Goal: Task Accomplishment & Management: Use online tool/utility

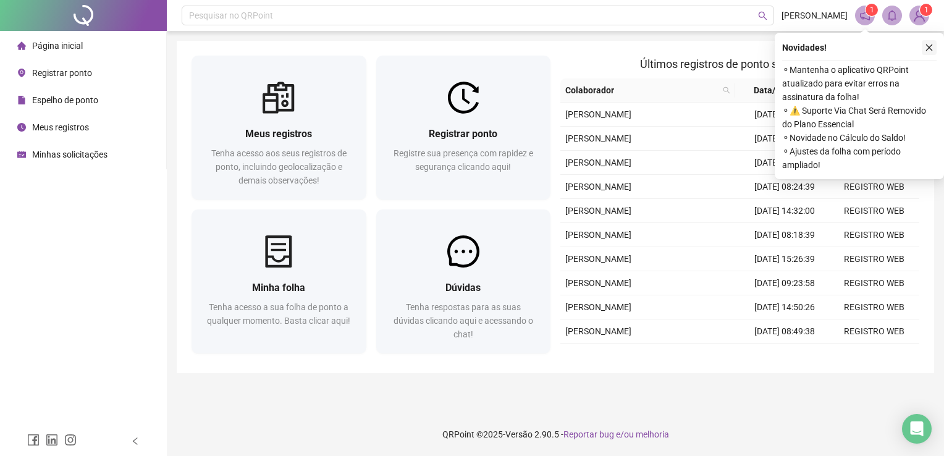
click at [931, 44] on icon "close" at bounding box center [928, 47] width 9 height 9
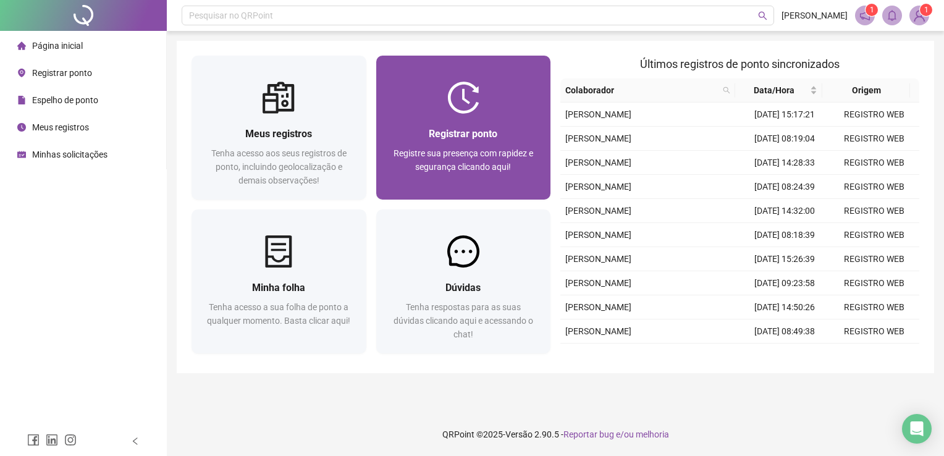
click at [493, 82] on div at bounding box center [463, 98] width 175 height 32
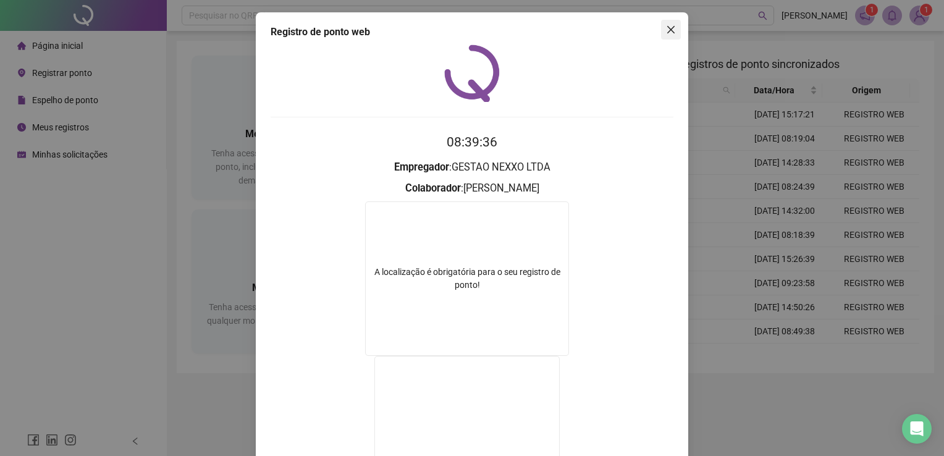
click at [666, 33] on icon "close" at bounding box center [671, 30] width 10 height 10
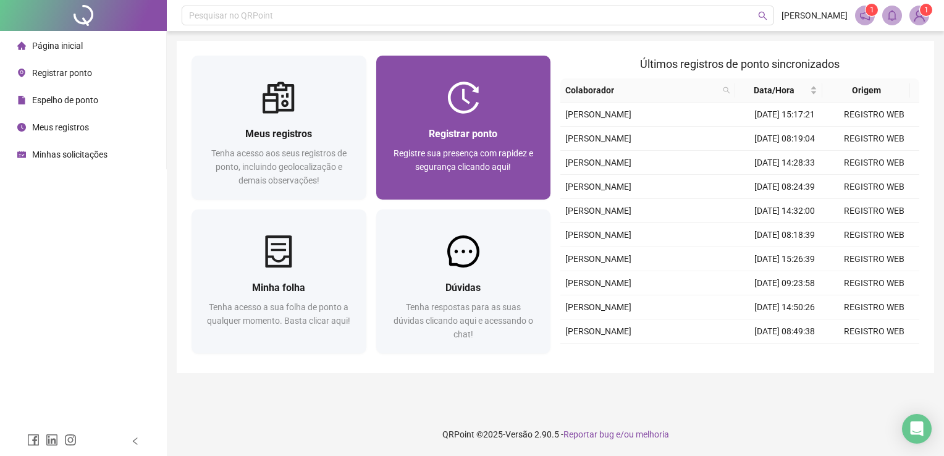
click at [485, 126] on div "Registrar ponto" at bounding box center [463, 133] width 145 height 15
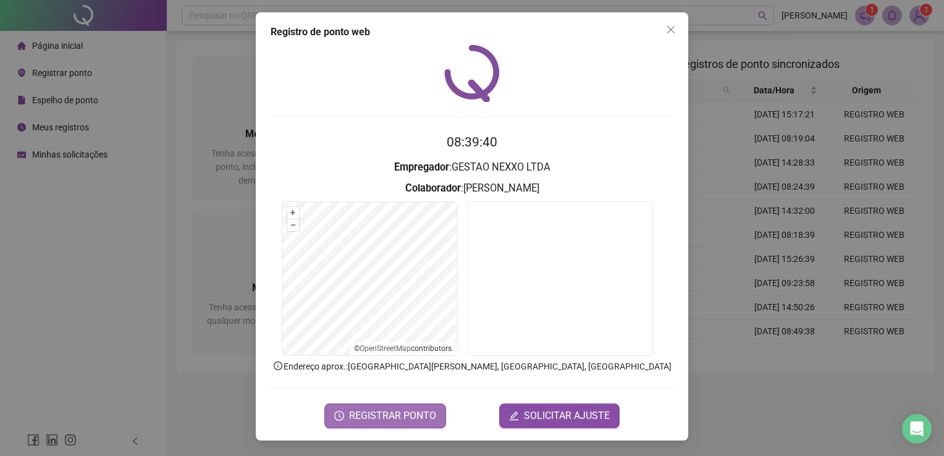
click at [383, 409] on span "REGISTRAR PONTO" at bounding box center [392, 415] width 87 height 15
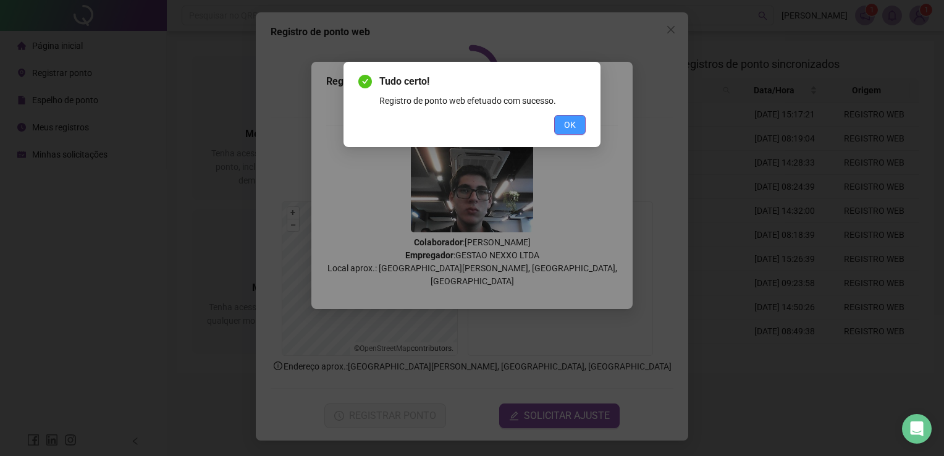
click at [580, 126] on button "OK" at bounding box center [569, 125] width 31 height 20
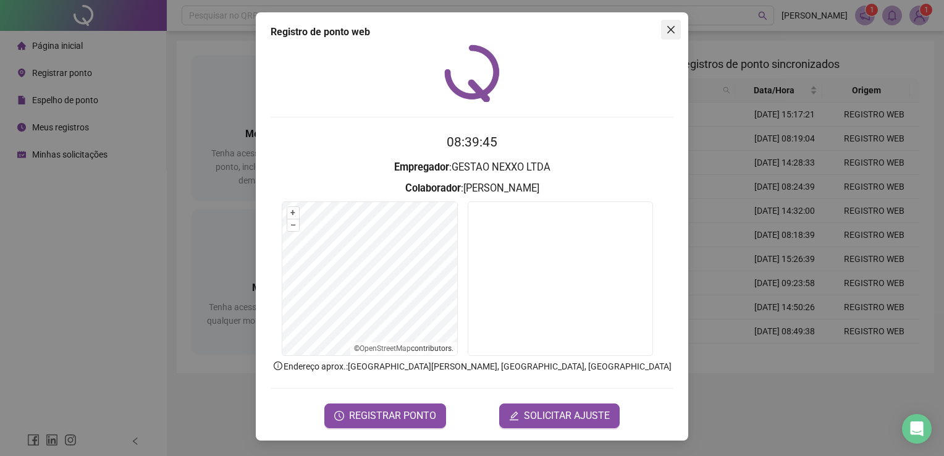
click at [666, 28] on icon "close" at bounding box center [671, 30] width 10 height 10
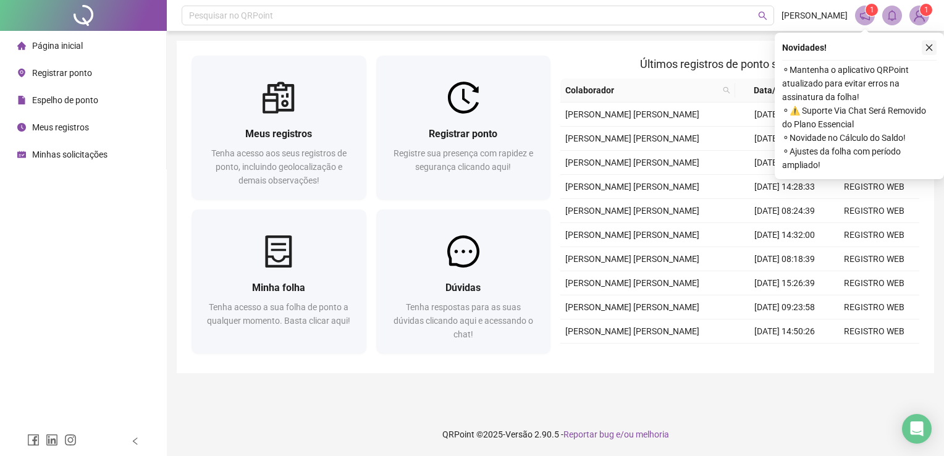
click at [924, 49] on icon "close" at bounding box center [928, 47] width 9 height 9
